Goal: Task Accomplishment & Management: Use online tool/utility

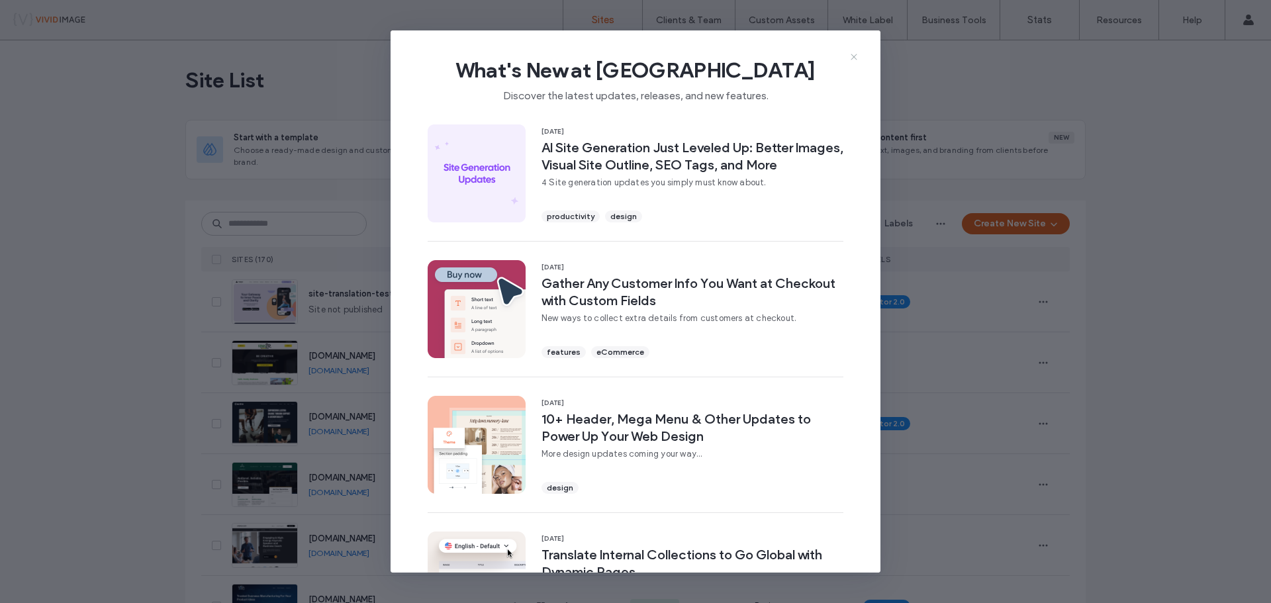
click at [853, 53] on icon at bounding box center [854, 57] width 11 height 11
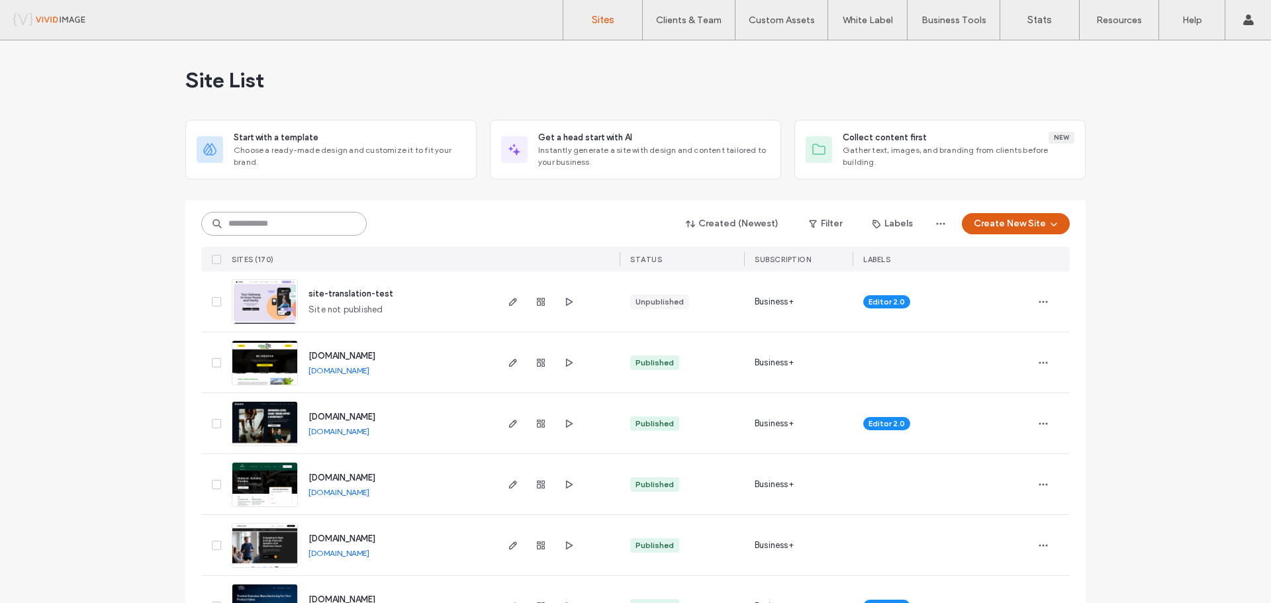
click at [262, 217] on input at bounding box center [283, 224] width 165 height 24
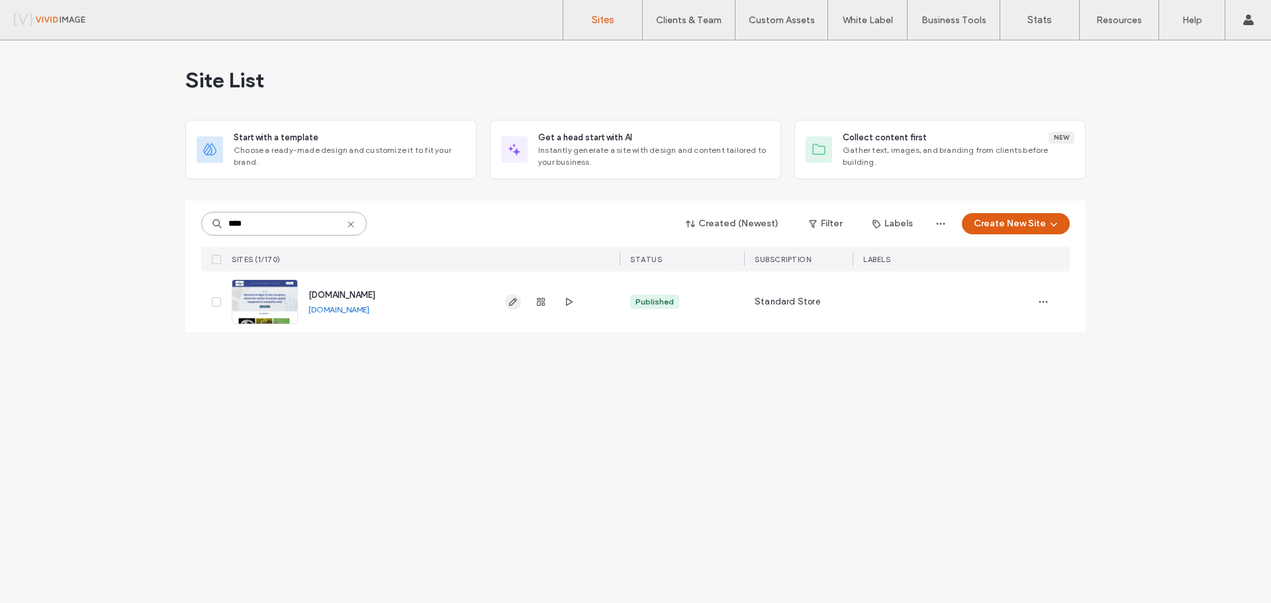
type input "****"
click at [515, 306] on icon "button" at bounding box center [513, 302] width 11 height 11
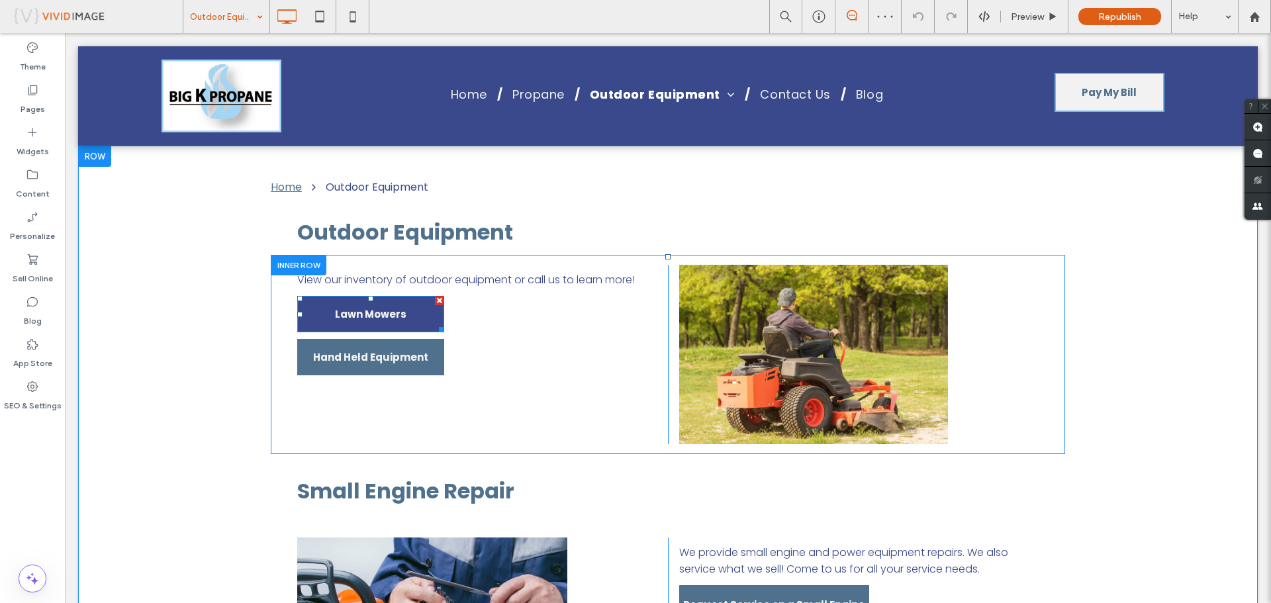
click at [347, 316] on span "Lawn Mowers" at bounding box center [370, 314] width 71 height 36
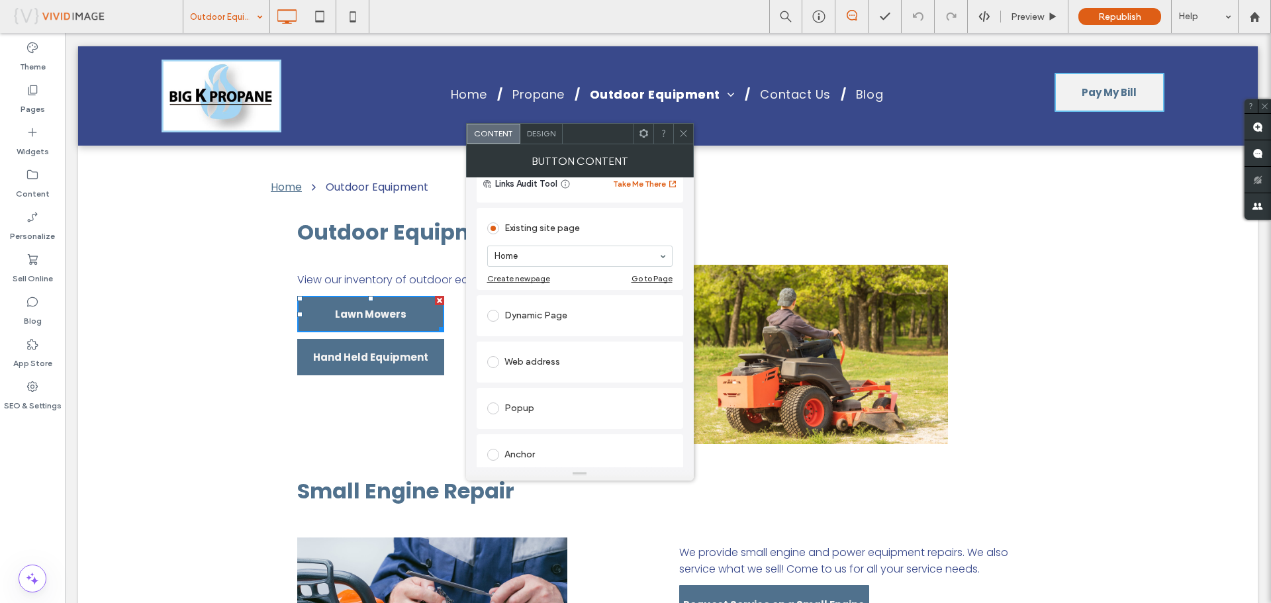
scroll to position [132, 0]
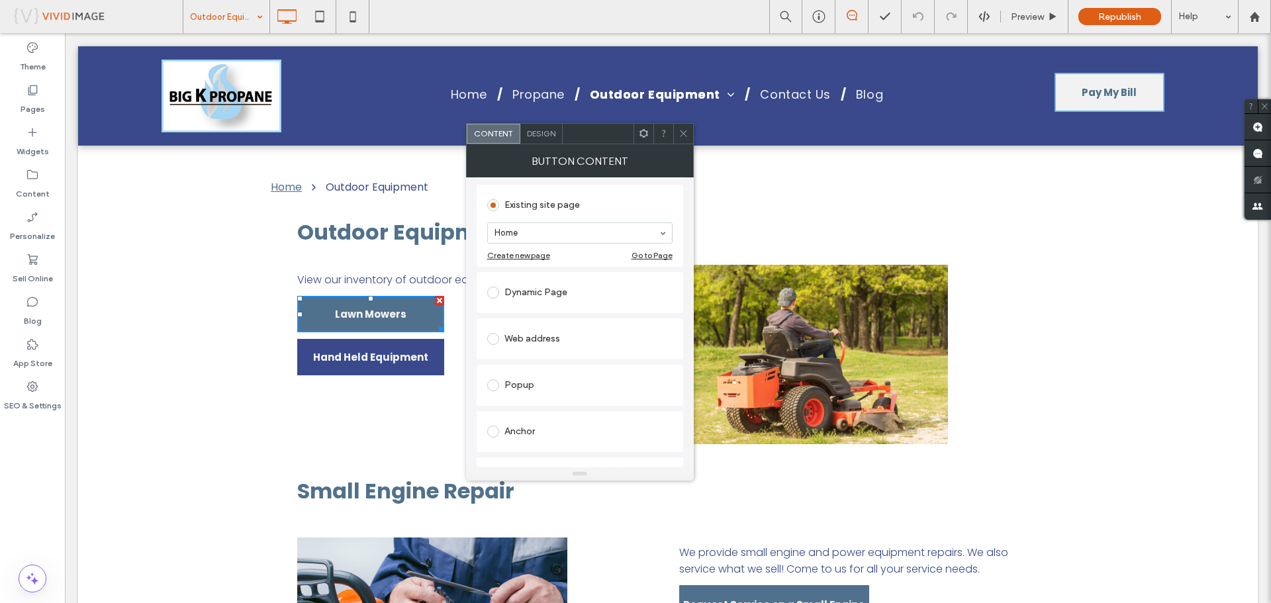
click at [346, 362] on span "Hand Held Equipment" at bounding box center [370, 356] width 115 height 15
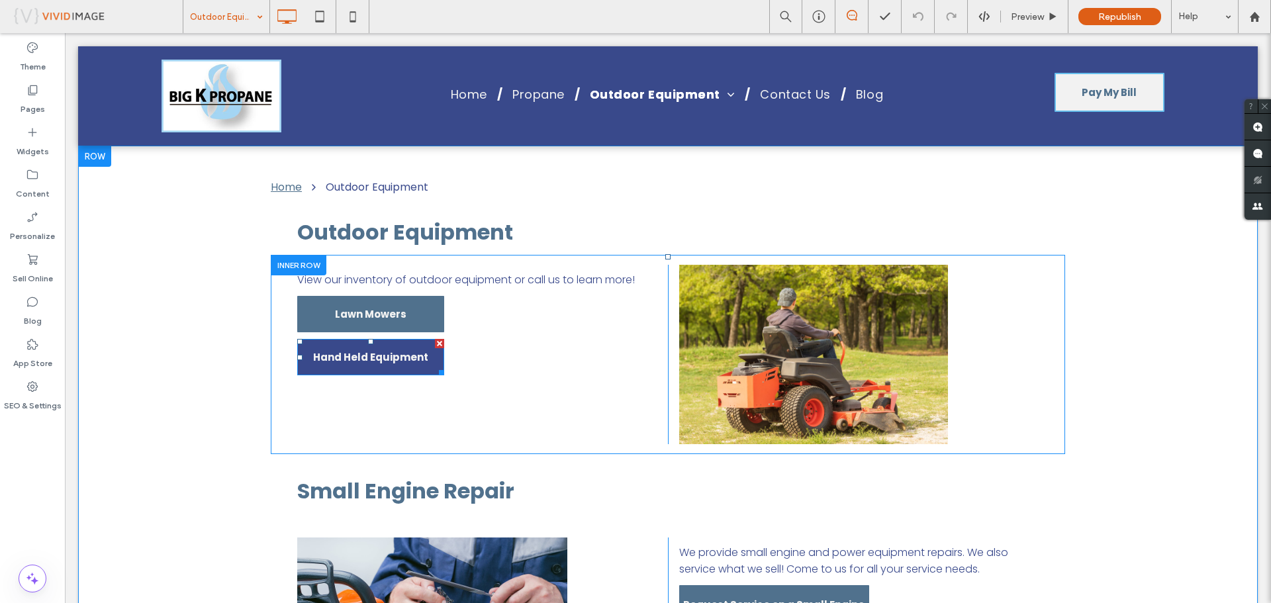
click at [370, 355] on span "Hand Held Equipment" at bounding box center [370, 356] width 115 height 15
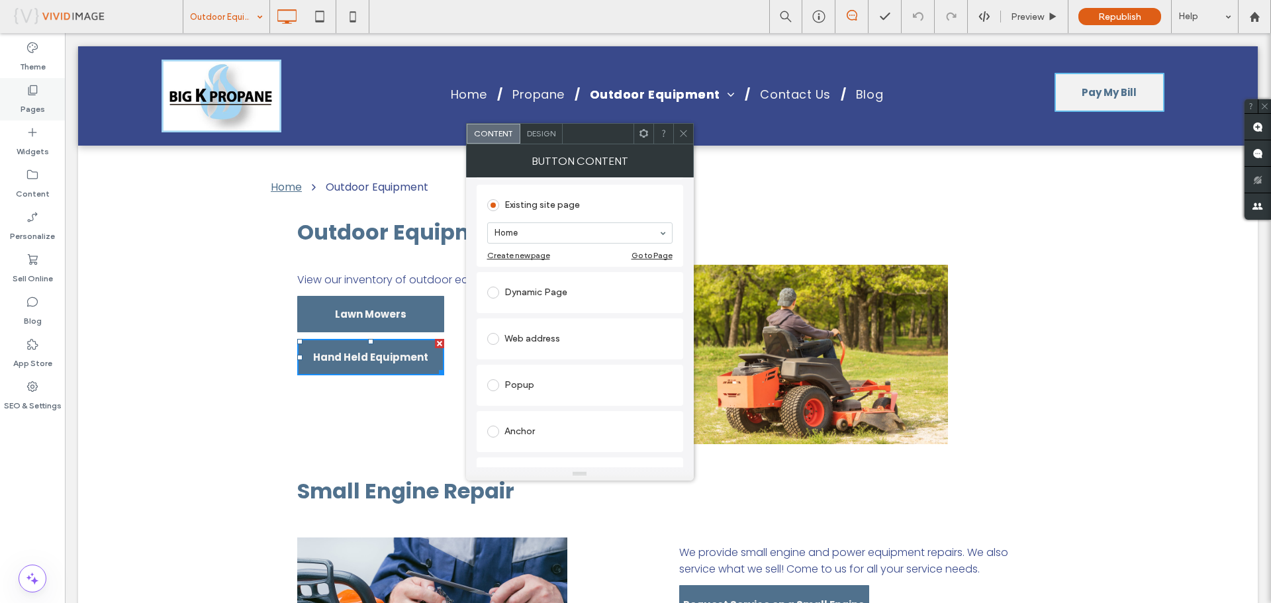
click at [34, 103] on label "Pages" at bounding box center [33, 106] width 24 height 19
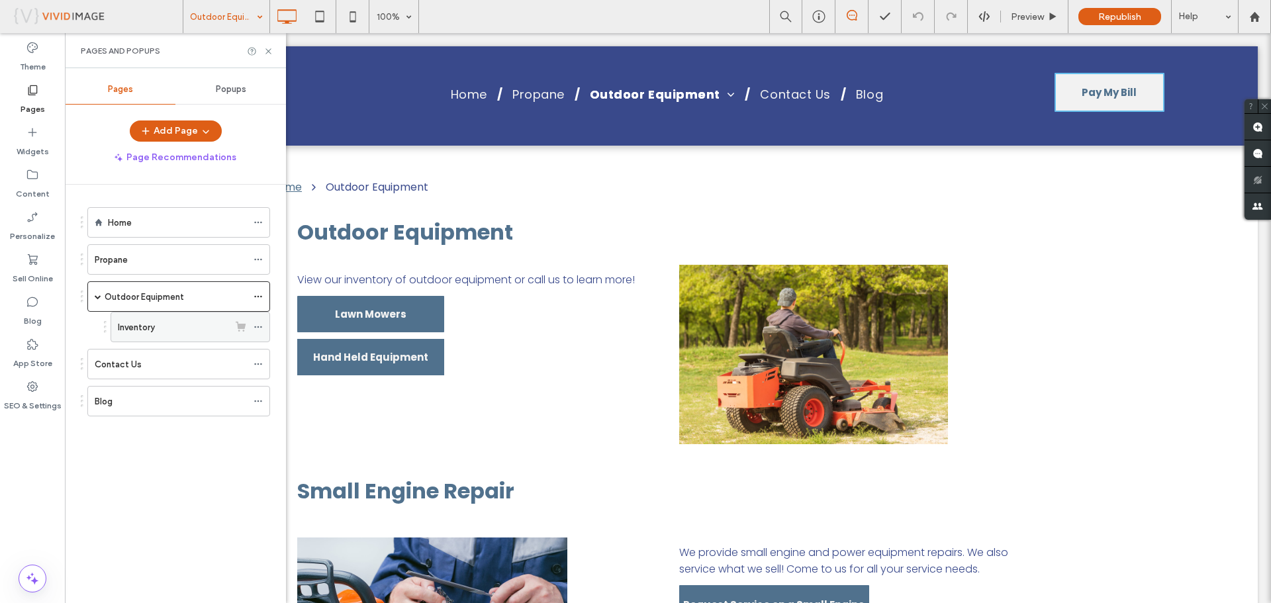
click at [133, 325] on label "Inventory" at bounding box center [136, 327] width 37 height 23
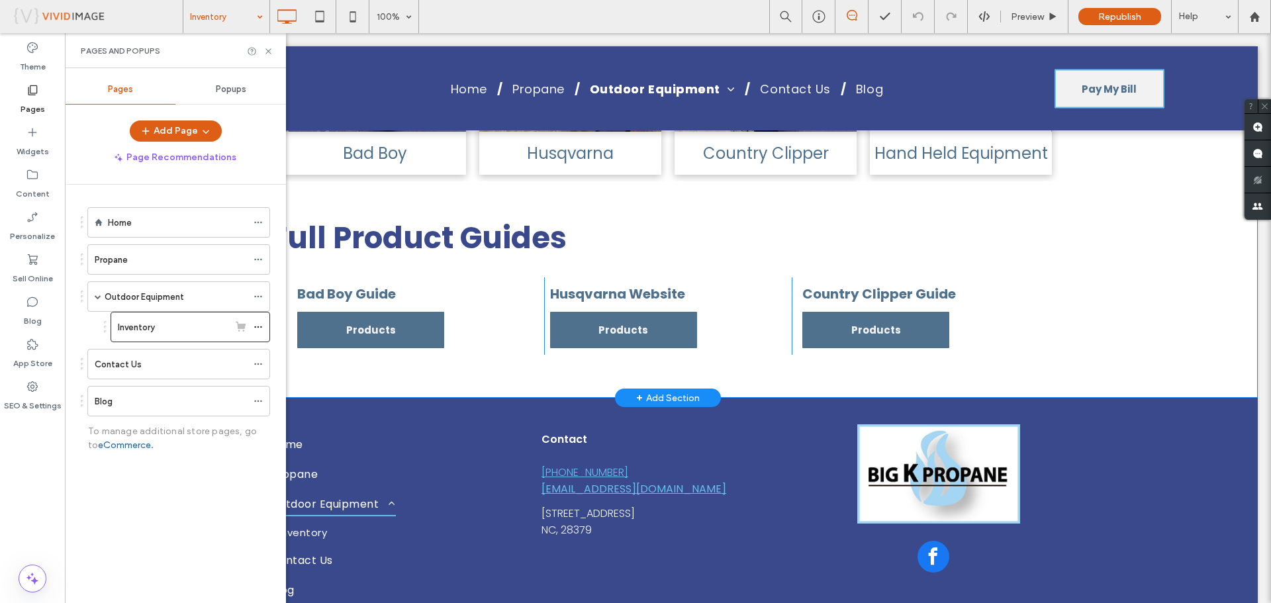
scroll to position [331, 0]
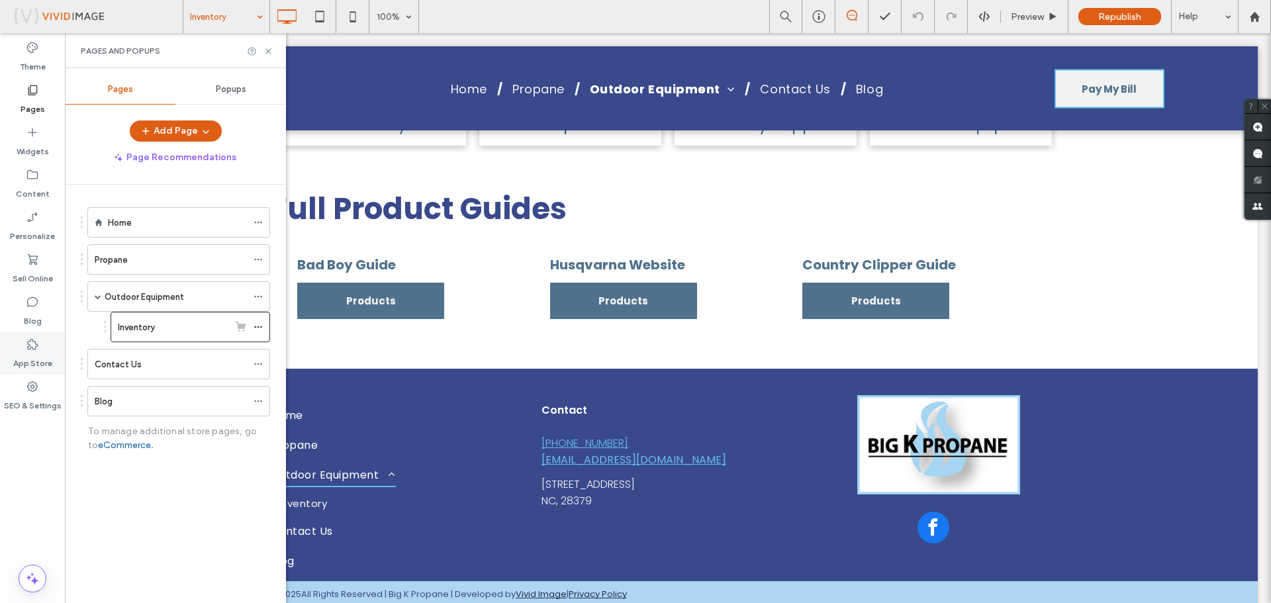
click at [22, 348] on div "App Store" at bounding box center [32, 353] width 65 height 42
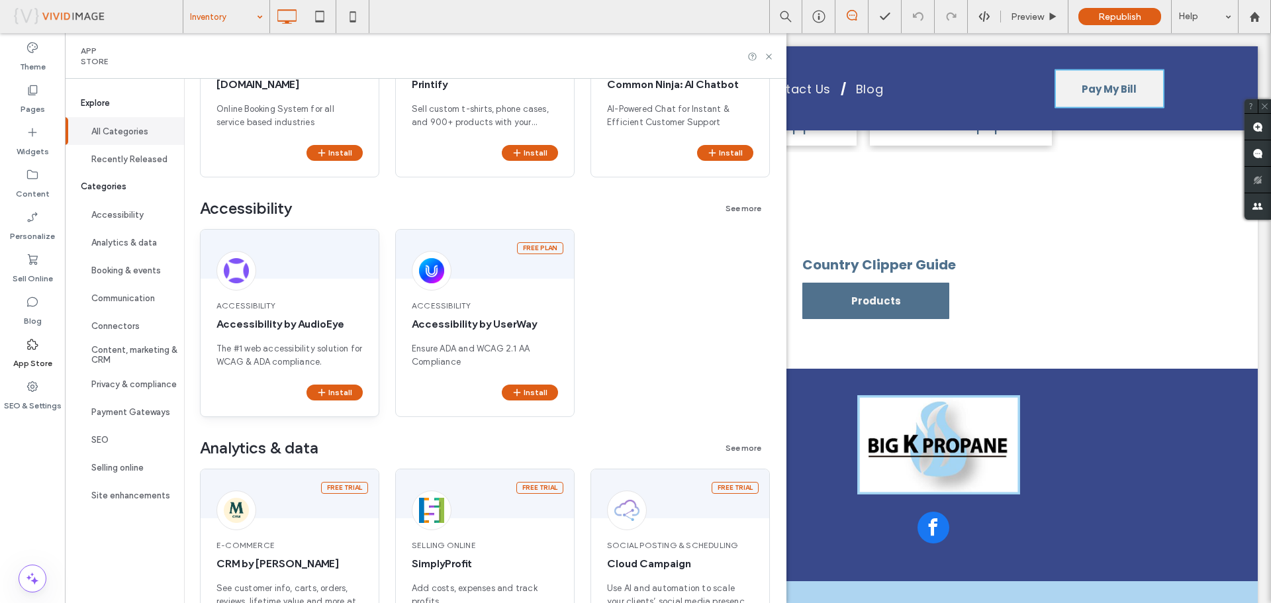
scroll to position [265, 0]
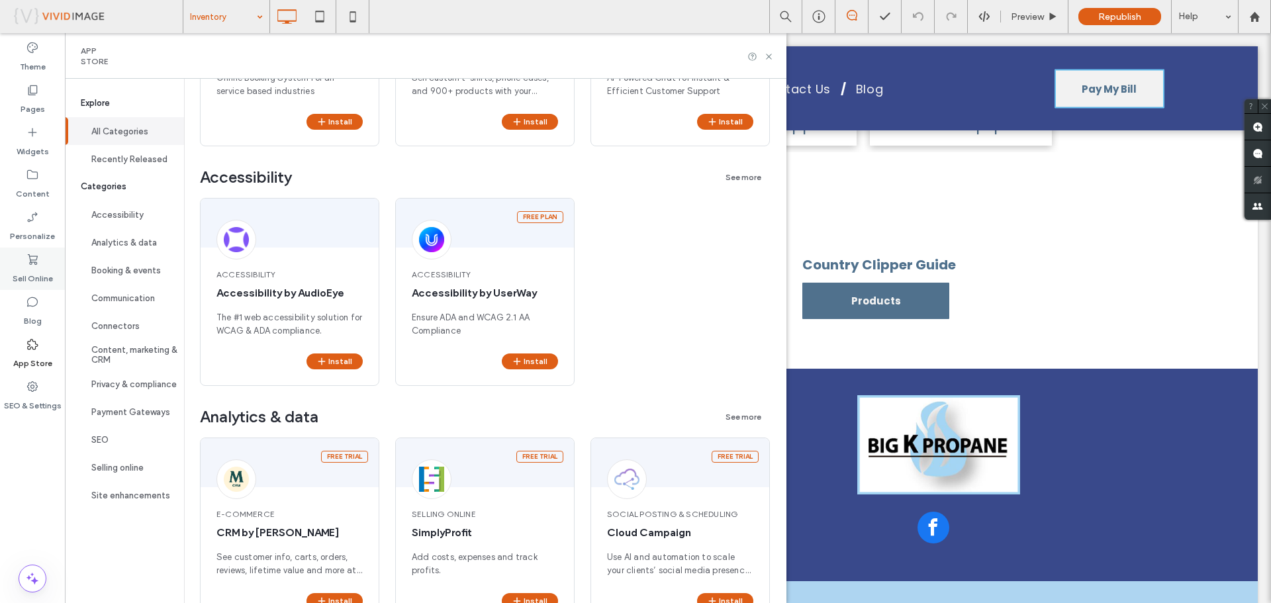
click at [26, 261] on icon at bounding box center [32, 259] width 13 height 13
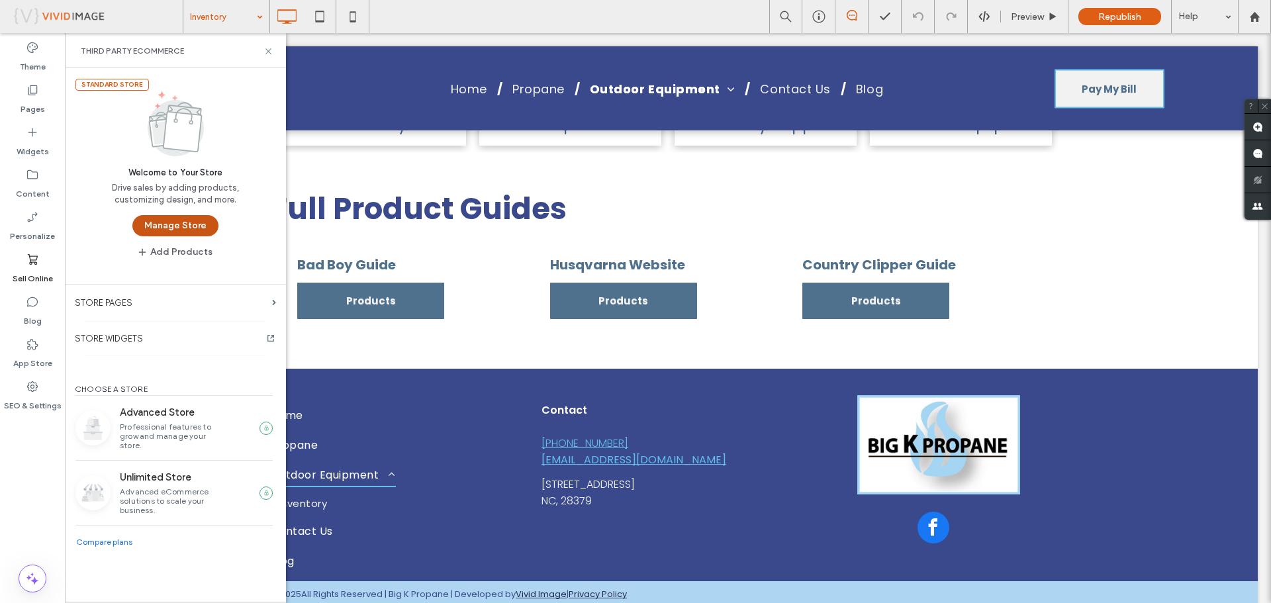
click at [174, 223] on button "Manage Store" at bounding box center [175, 225] width 86 height 21
